Goal: Communication & Community: Ask a question

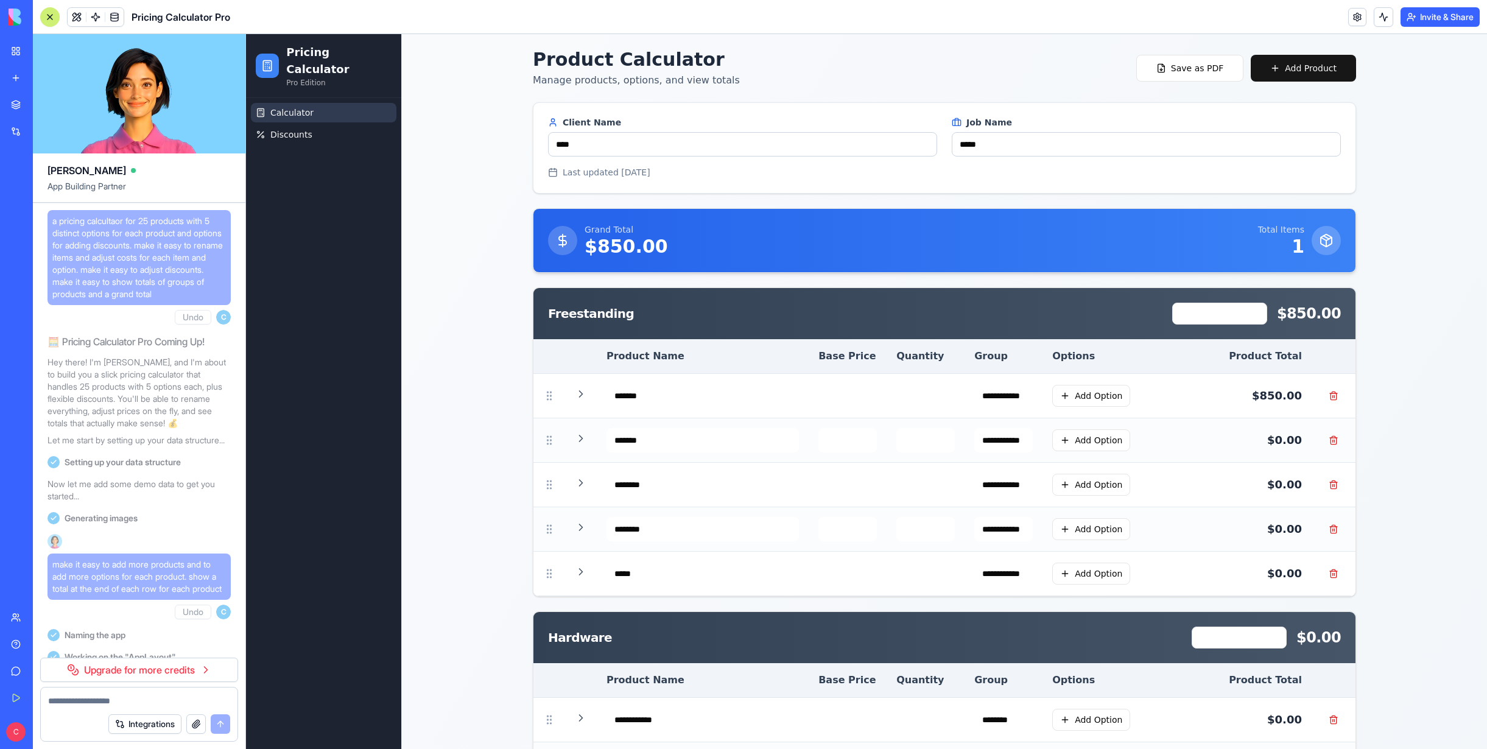
scroll to position [5989, 0]
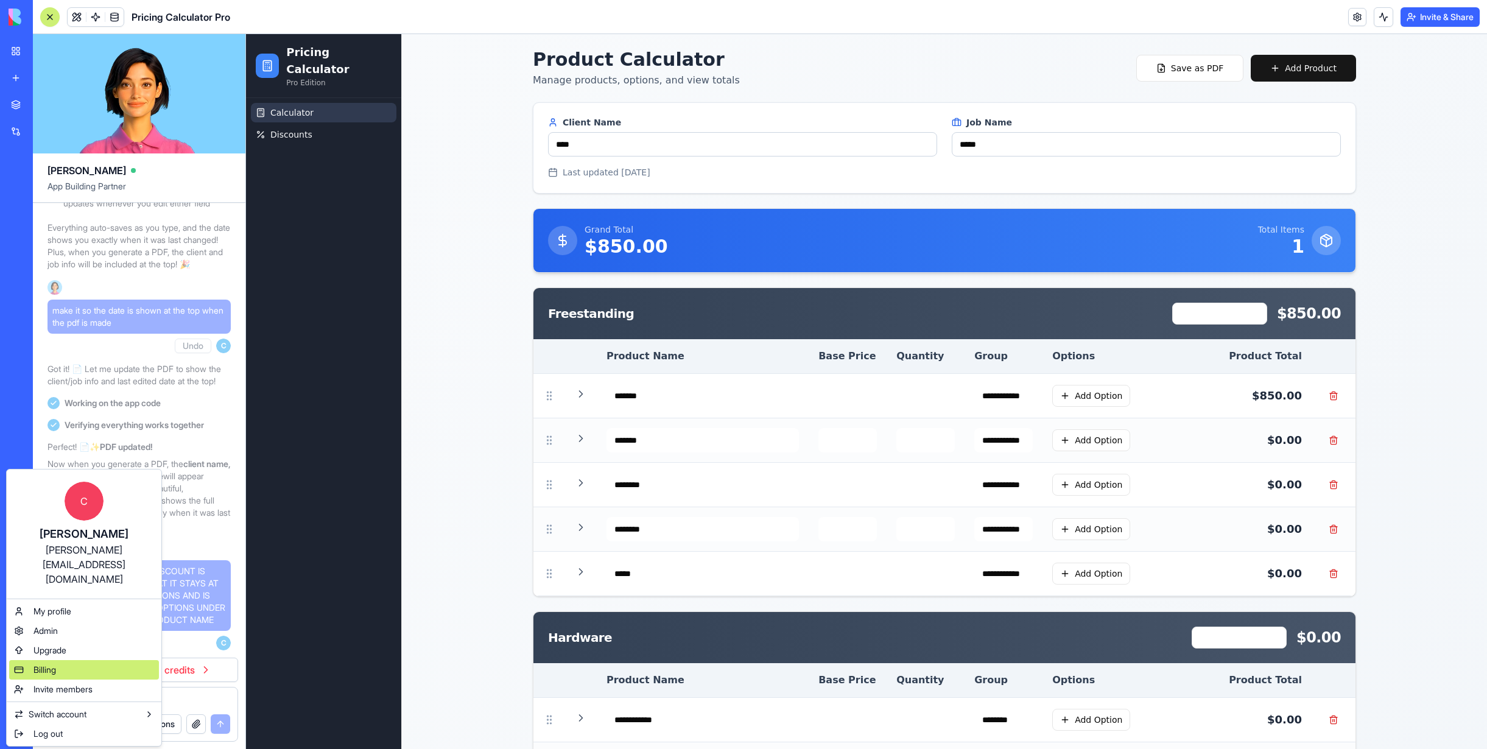
click at [58, 660] on div "Billing" at bounding box center [84, 669] width 150 height 19
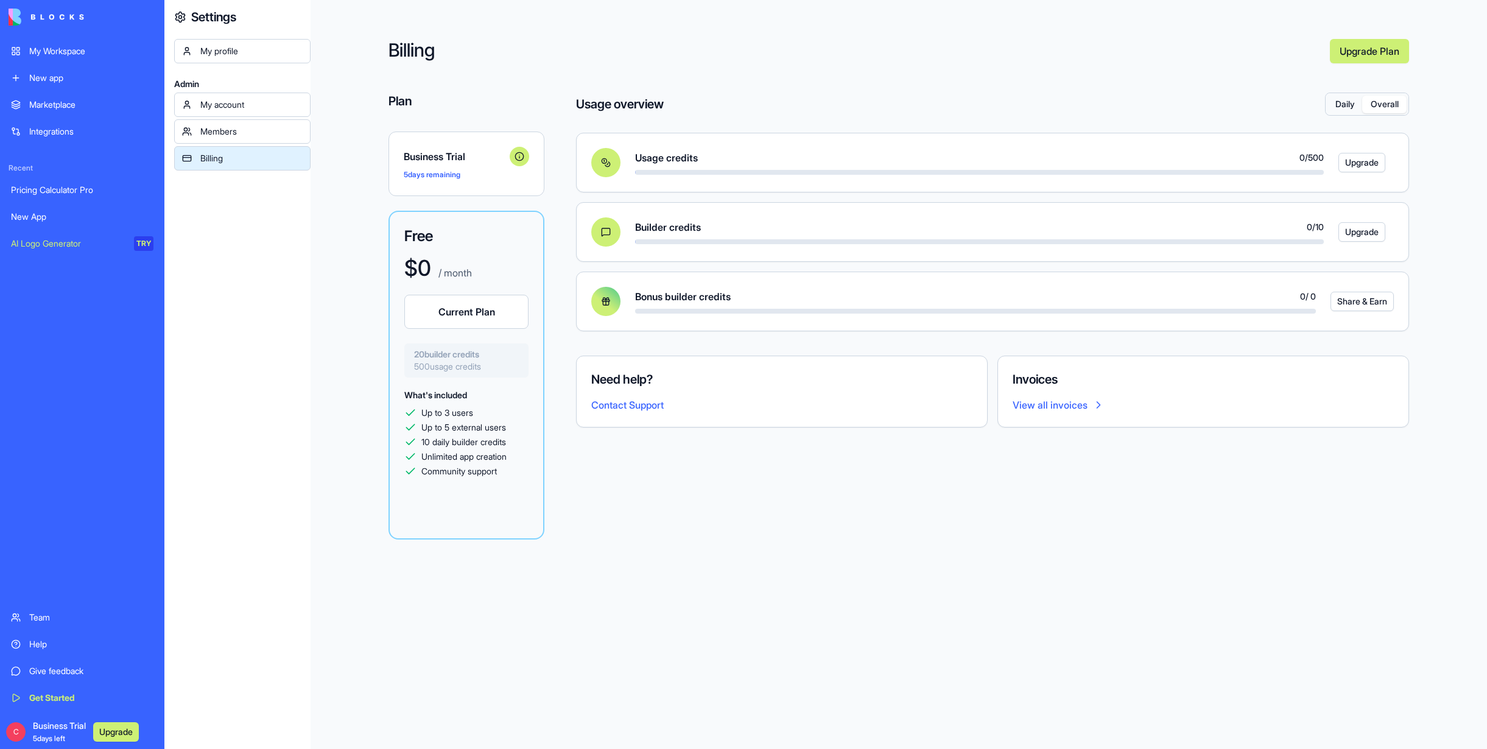
click at [1390, 107] on button "Overall" at bounding box center [1384, 105] width 44 height 18
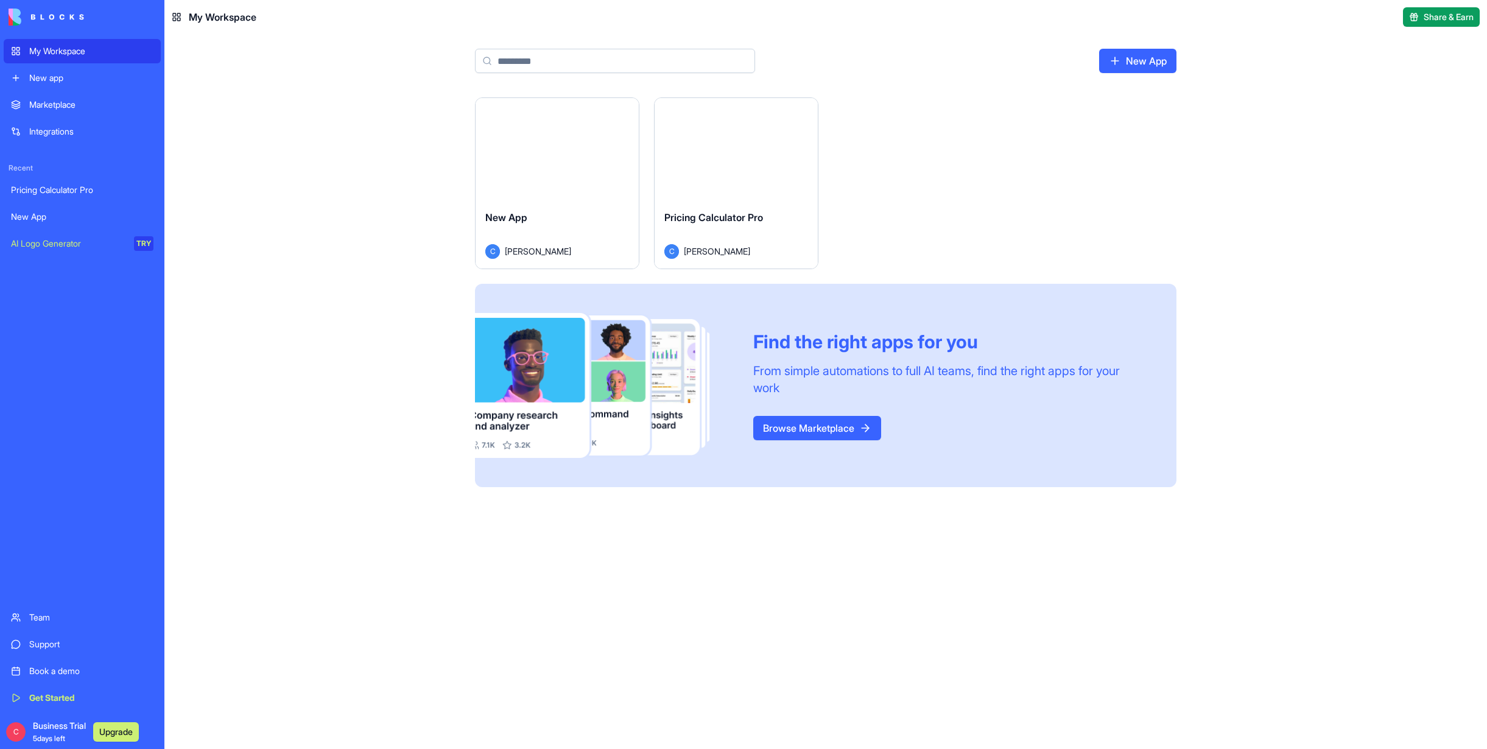
click at [41, 649] on div "Support" at bounding box center [91, 644] width 124 height 12
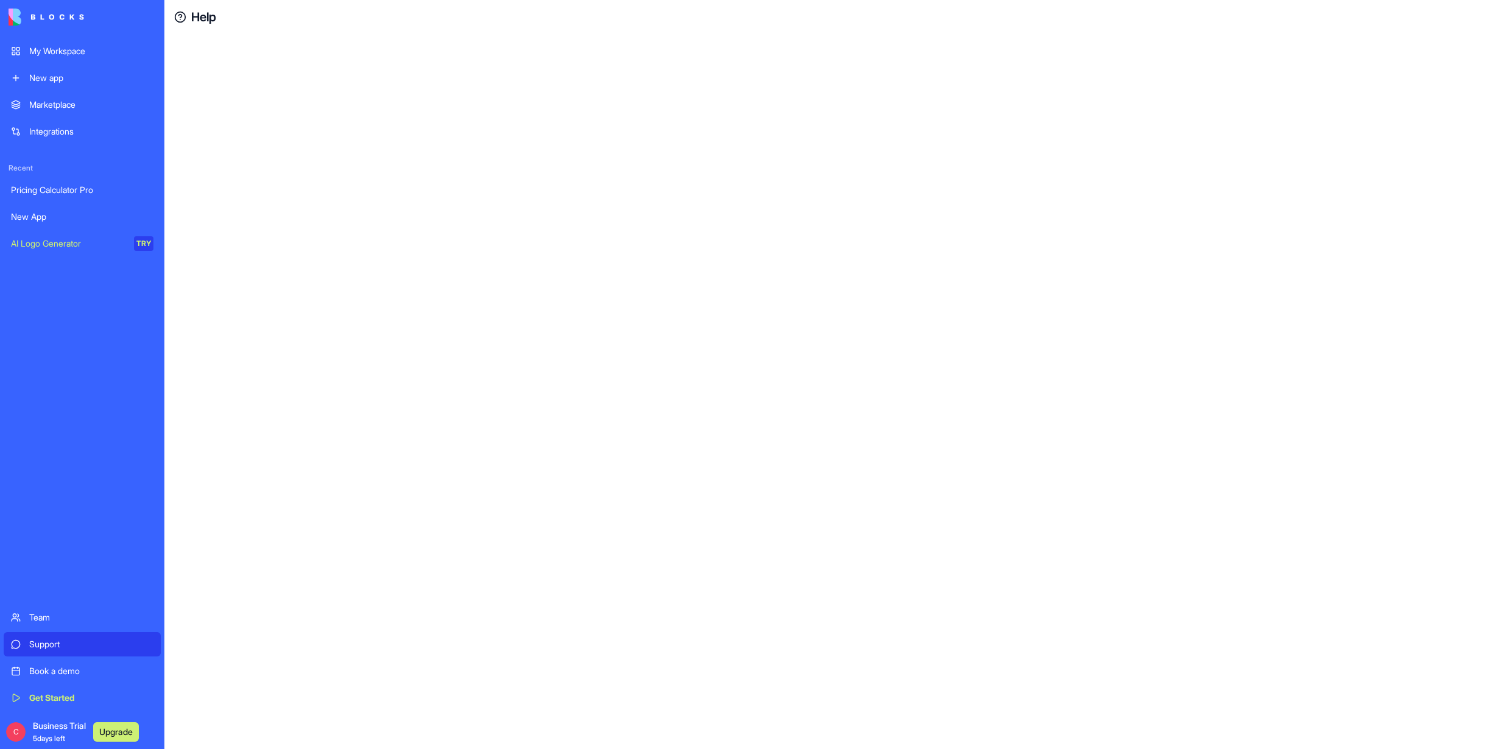
click at [23, 642] on link "Support" at bounding box center [82, 644] width 157 height 24
click at [184, 19] on circle at bounding box center [180, 17] width 10 height 10
click at [209, 19] on h4 "Help" at bounding box center [203, 17] width 25 height 17
click at [17, 622] on link "Team" at bounding box center [82, 617] width 157 height 24
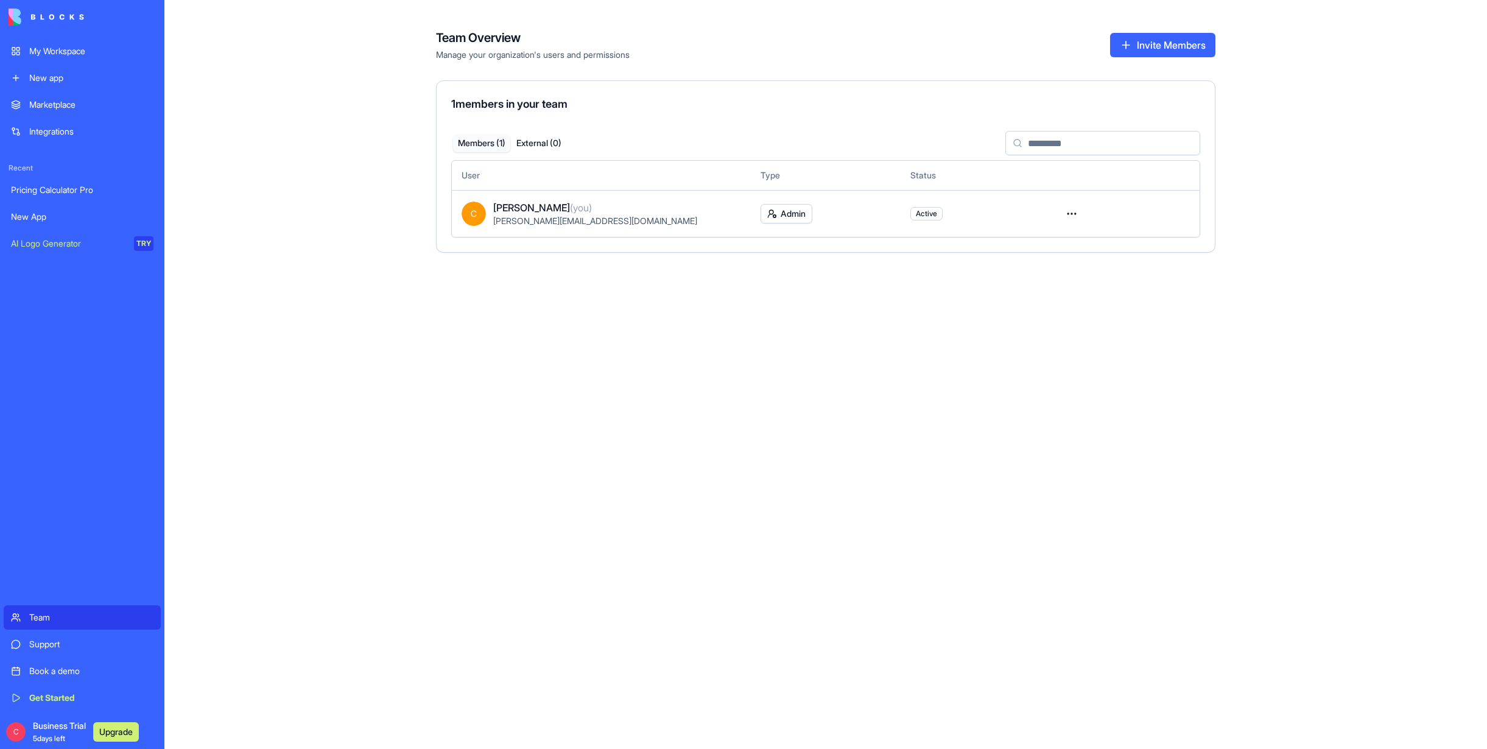
click at [18, 643] on link "Support" at bounding box center [82, 644] width 157 height 24
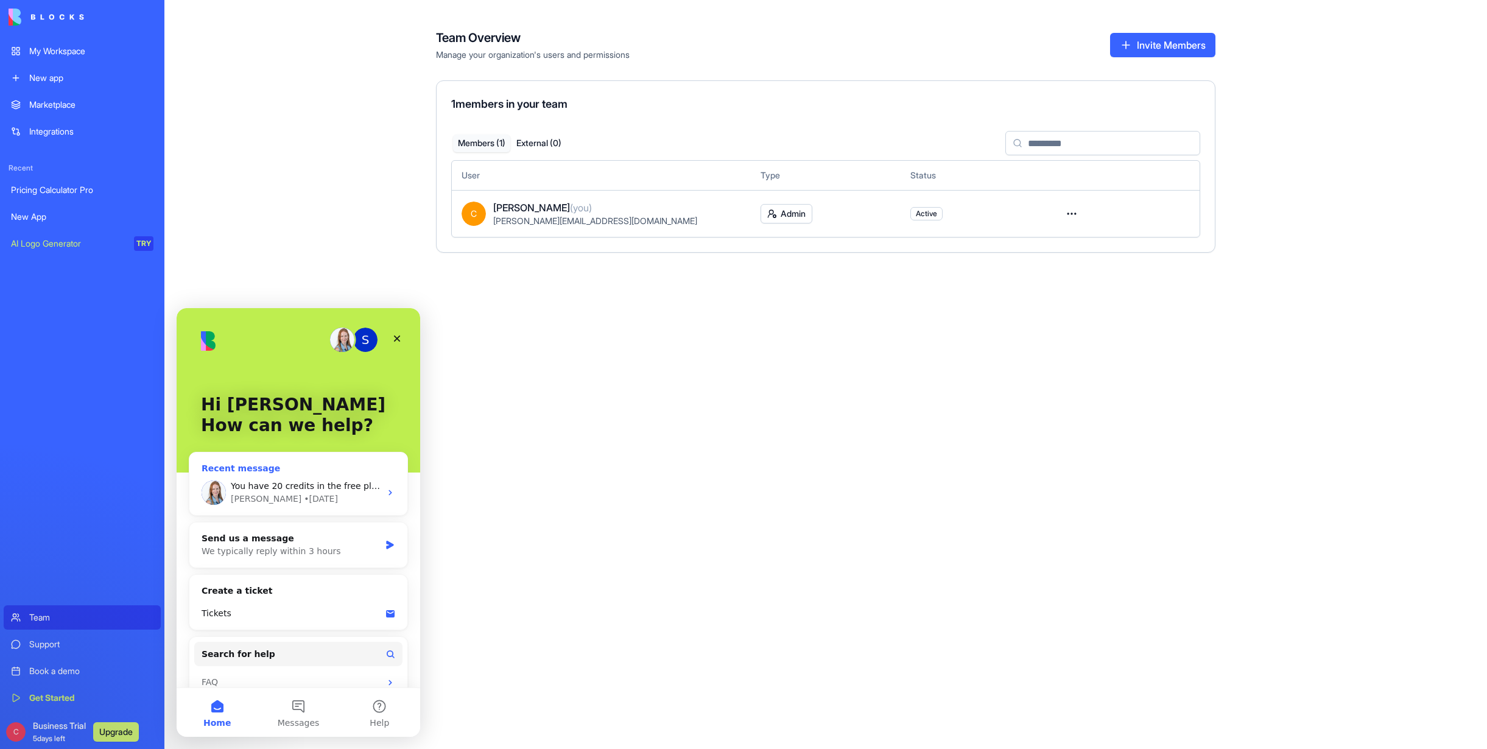
click at [328, 494] on div "[PERSON_NAME] • [DATE]" at bounding box center [306, 499] width 150 height 13
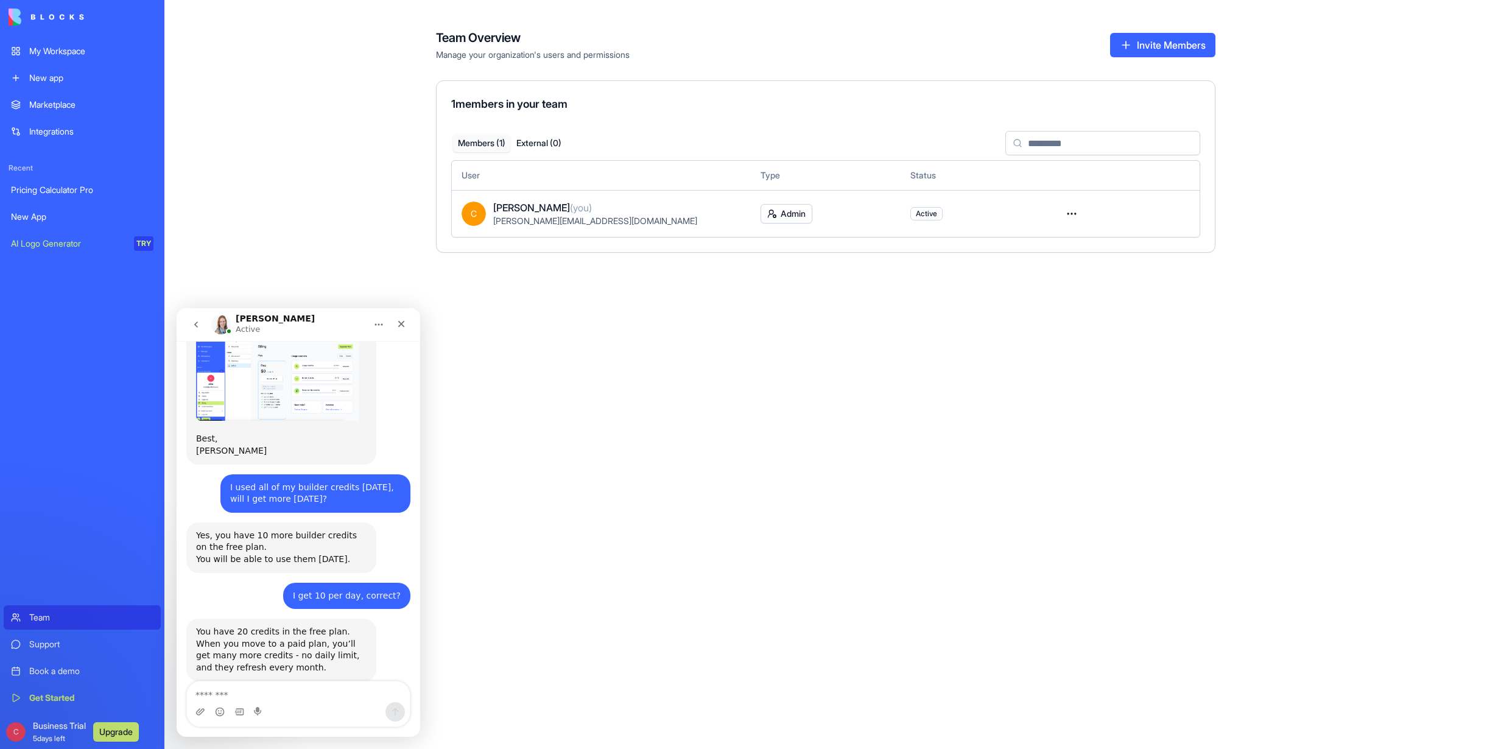
scroll to position [275, 0]
click at [291, 696] on textarea "Message…" at bounding box center [298, 692] width 223 height 21
type textarea "**********"
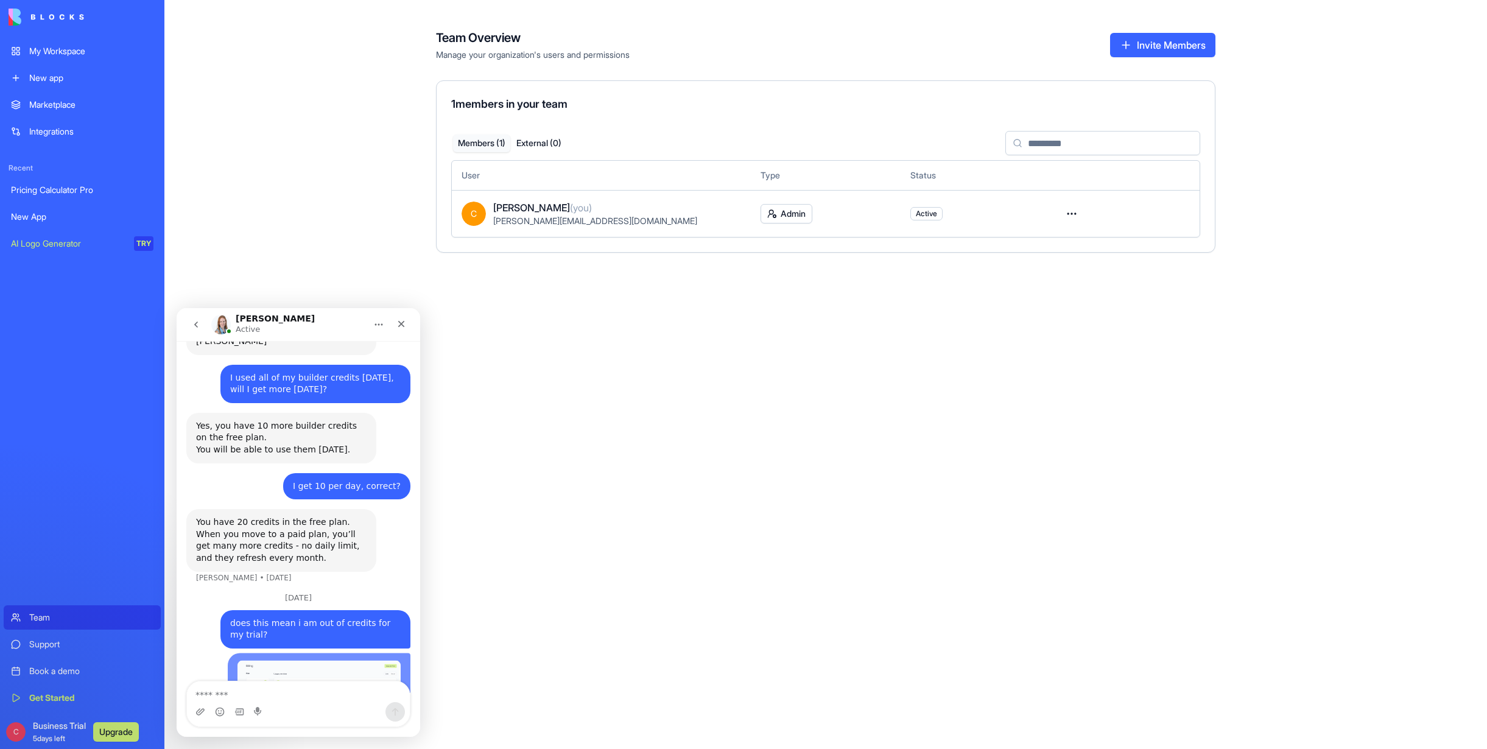
scroll to position [454, 0]
